Goal: Find specific page/section: Find specific page/section

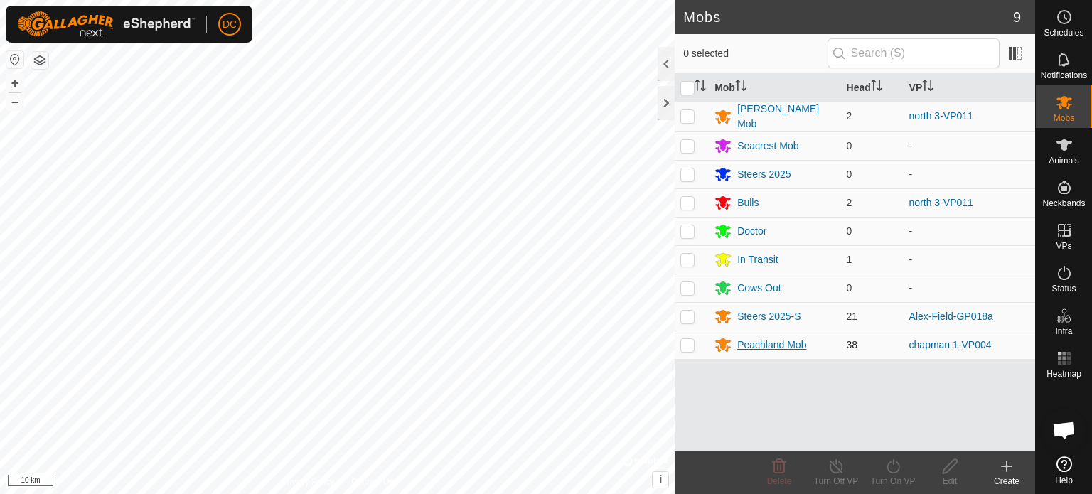
click at [797, 340] on div "Peachland Mob" at bounding box center [772, 345] width 69 height 15
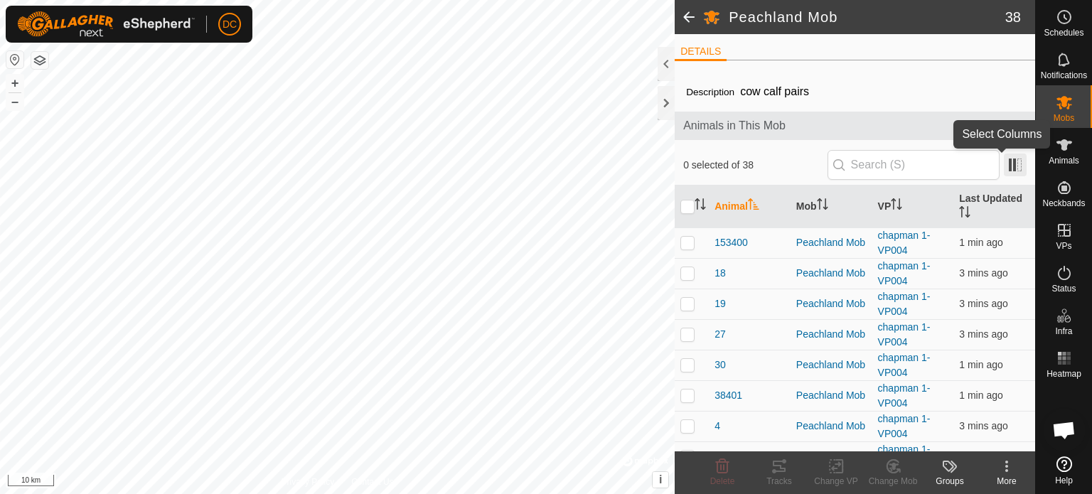
click at [1007, 165] on span at bounding box center [1015, 165] width 23 height 23
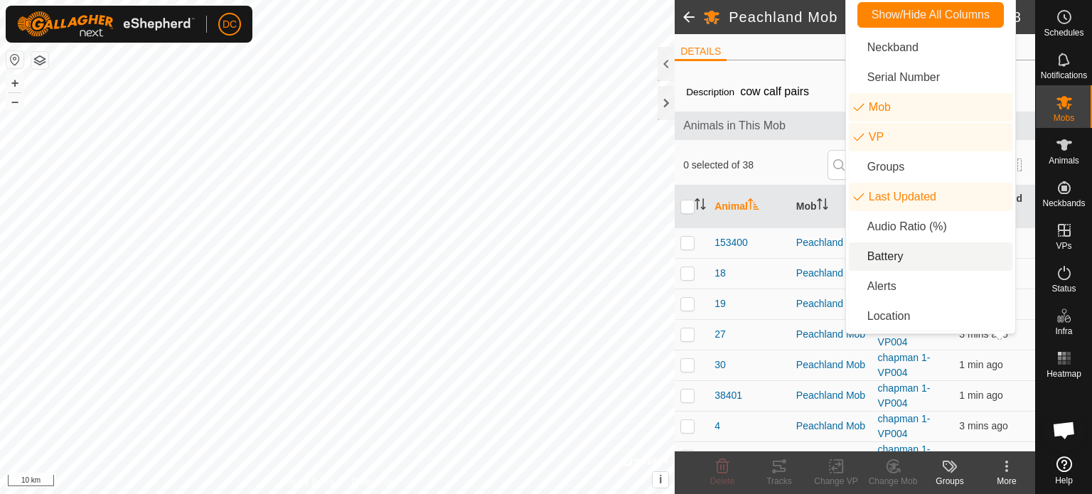
click at [905, 258] on li "Battery" at bounding box center [931, 257] width 164 height 28
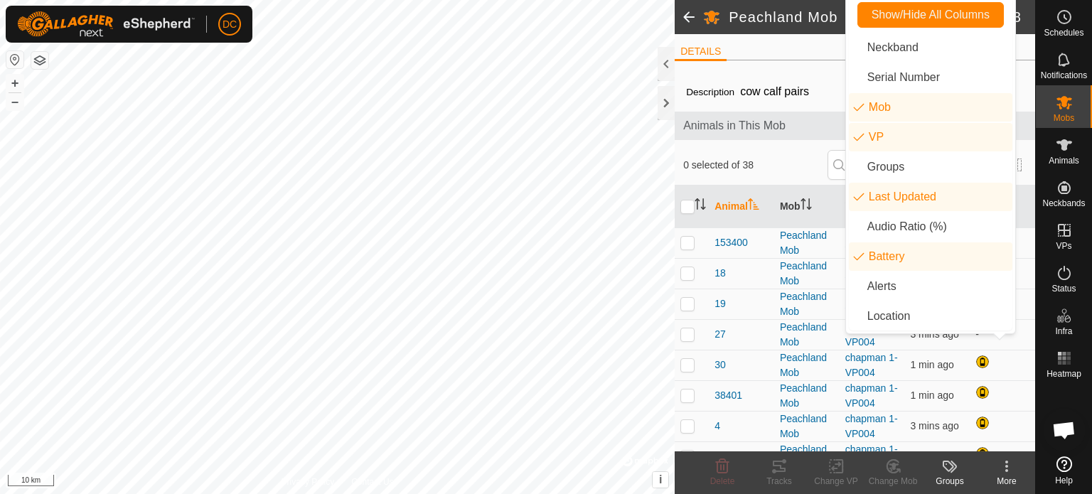
click at [793, 57] on ul "DETAILS" at bounding box center [855, 52] width 361 height 18
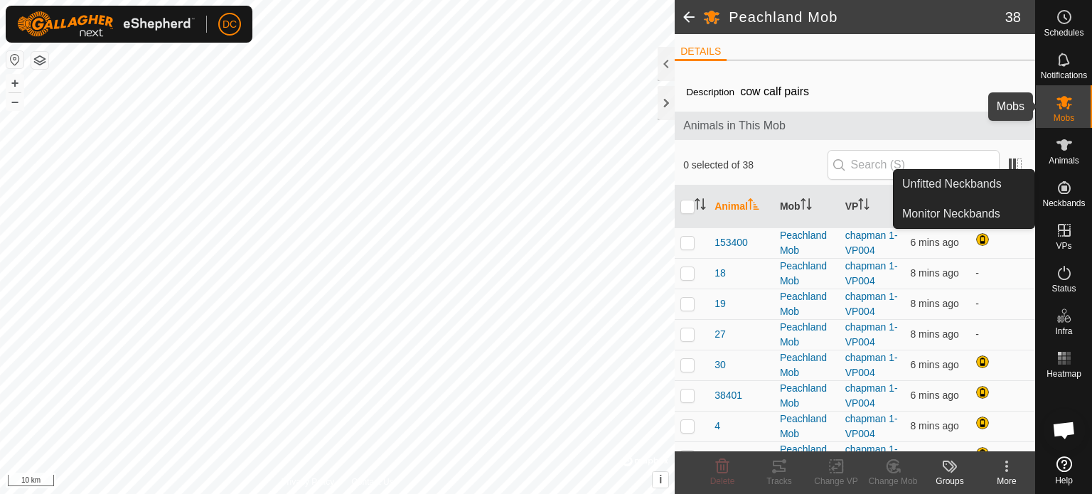
click at [1061, 105] on icon at bounding box center [1065, 103] width 16 height 14
